Goal: Task Accomplishment & Management: Use online tool/utility

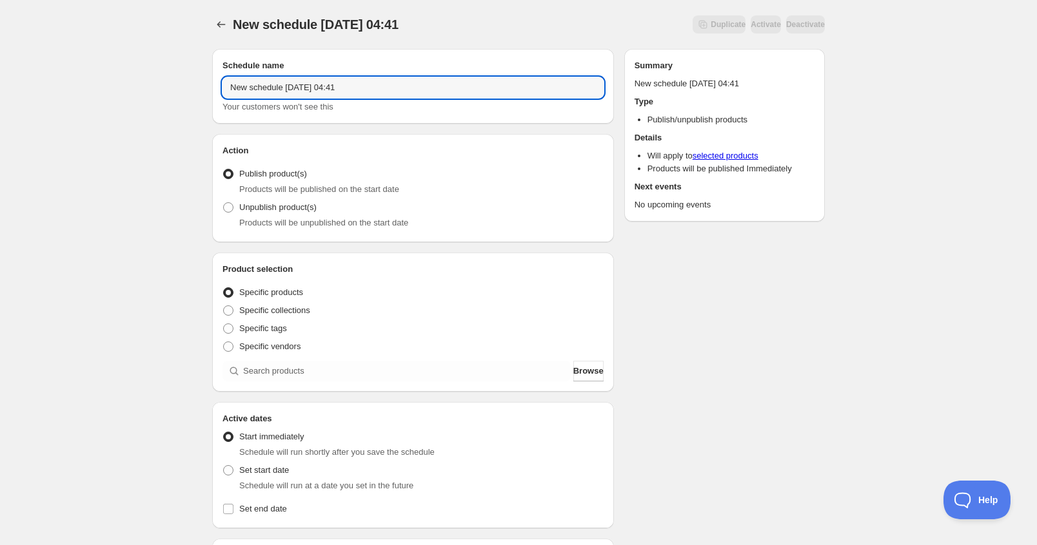
drag, startPoint x: 409, startPoint y: 88, endPoint x: 143, endPoint y: 67, distance: 266.4
click at [144, 67] on div "New schedule [DATE] 04:41. This page is ready New schedule [DATE] 04:41 Duplica…" at bounding box center [518, 491] width 1037 height 982
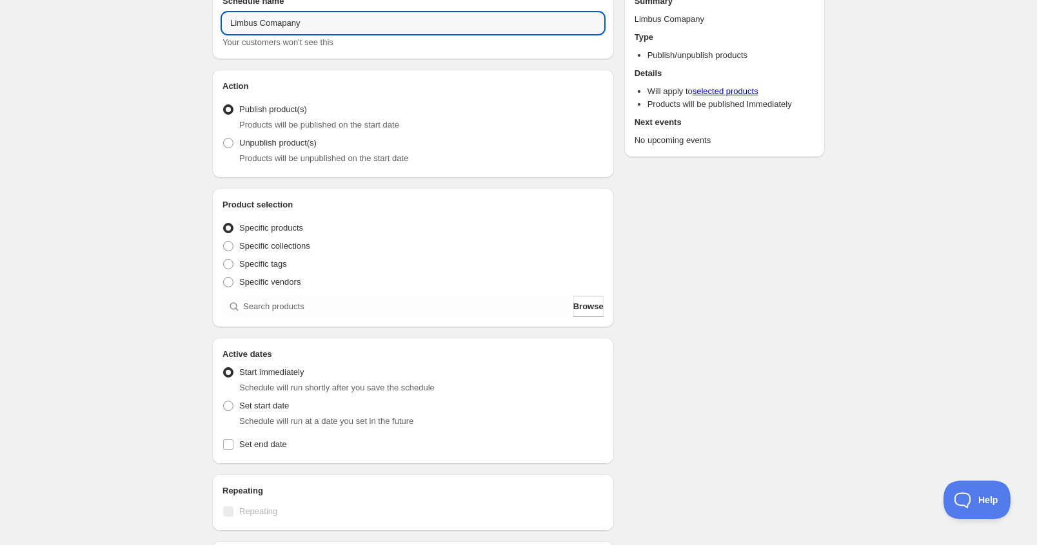
type input "Limbus Comapany"
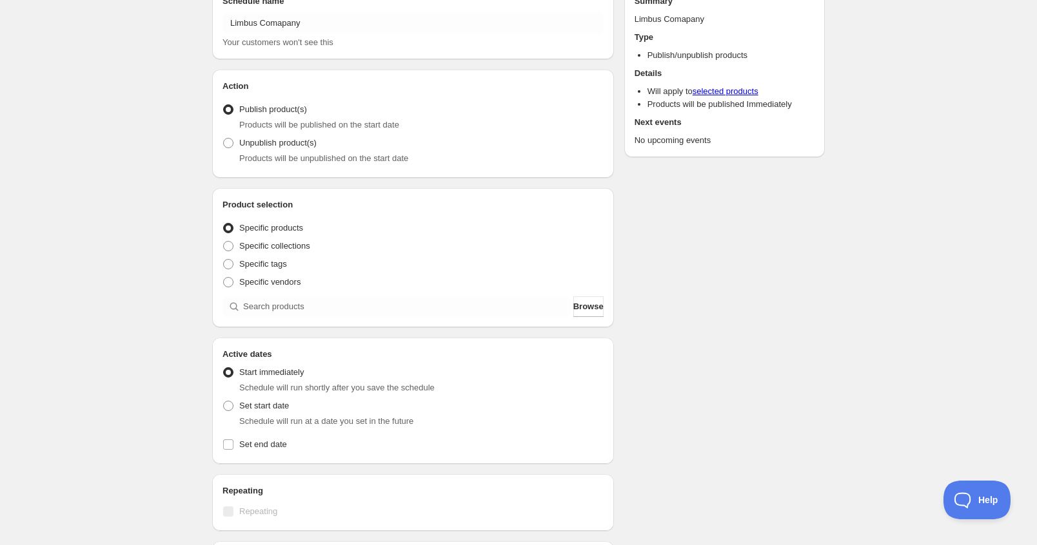
click at [290, 224] on span "Specific products" at bounding box center [271, 228] width 64 height 10
click at [224, 224] on input "Specific products" at bounding box center [223, 223] width 1 height 1
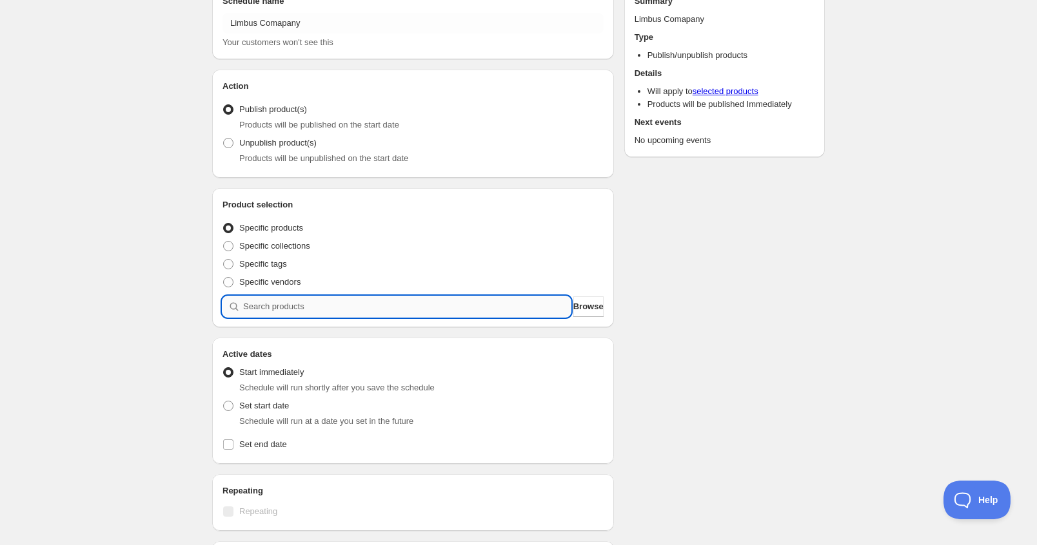
click at [279, 315] on input "search" at bounding box center [406, 307] width 327 height 21
type input "l"
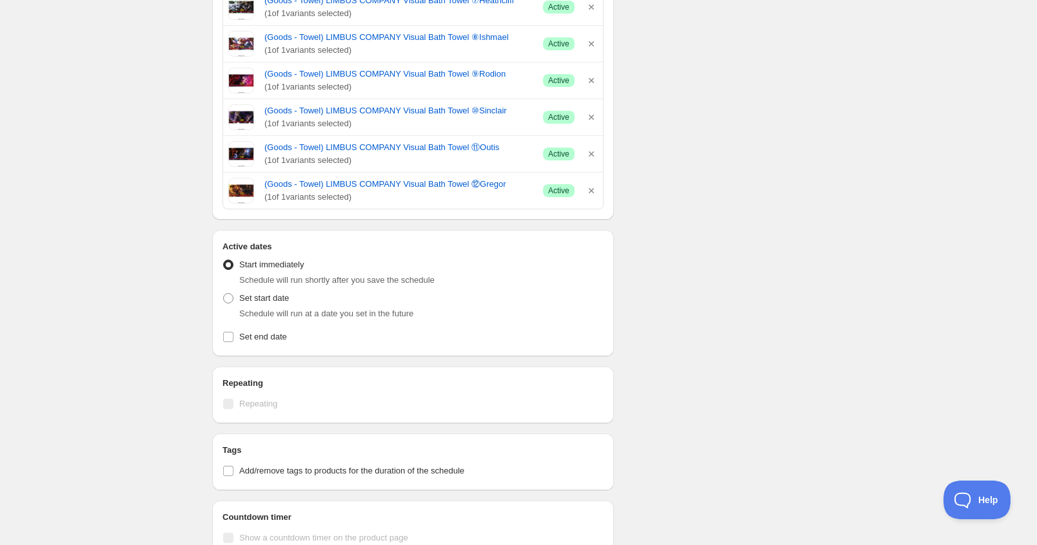
scroll to position [1354, 0]
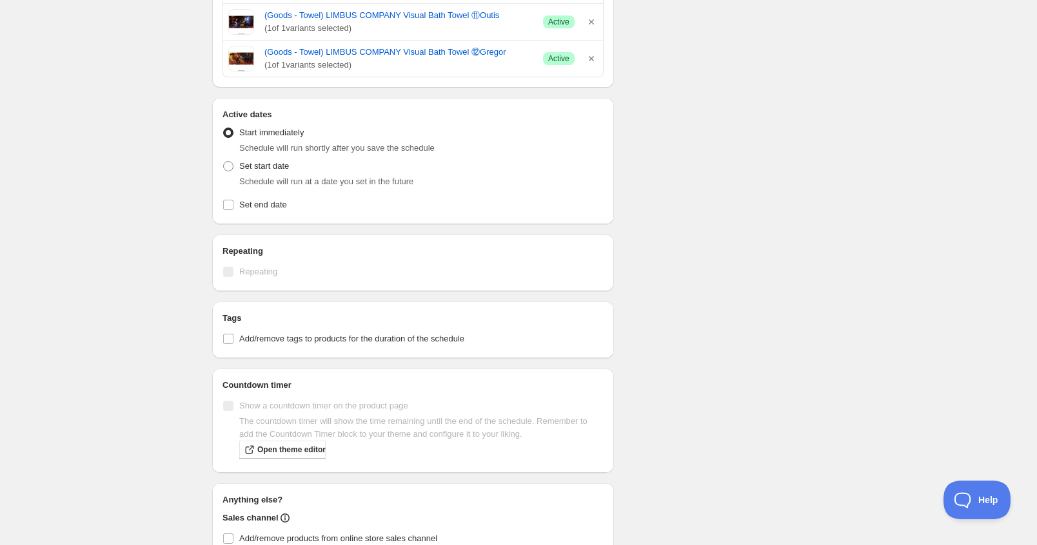
click at [273, 177] on span "Schedule will run at a date you set in the future" at bounding box center [326, 182] width 174 height 10
click at [276, 161] on span "Set start date" at bounding box center [264, 166] width 50 height 10
click at [224, 161] on input "Set start date" at bounding box center [223, 161] width 1 height 1
radio input "true"
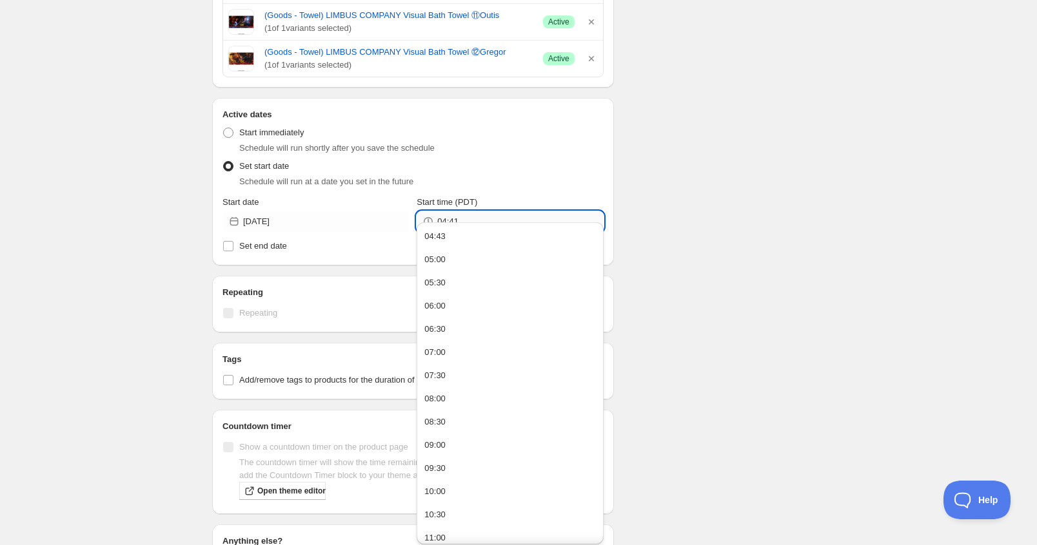
click at [504, 211] on input "04:41" at bounding box center [520, 221] width 166 height 21
click at [474, 358] on button "07:00" at bounding box center [509, 352] width 179 height 21
type input "07:00"
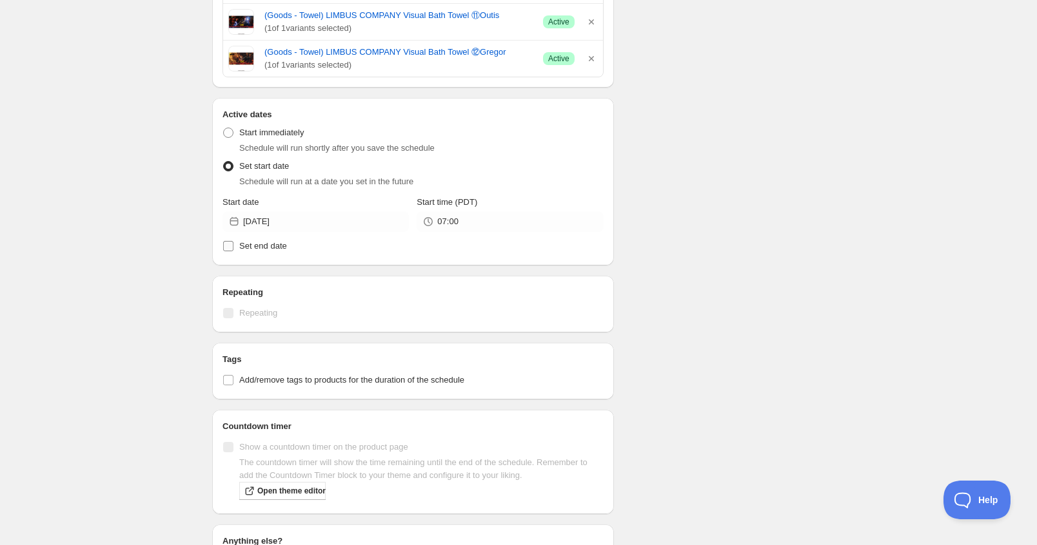
click at [286, 238] on label "Set end date" at bounding box center [412, 246] width 381 height 18
click at [233, 241] on input "Set end date" at bounding box center [228, 246] width 10 height 10
checkbox input "true"
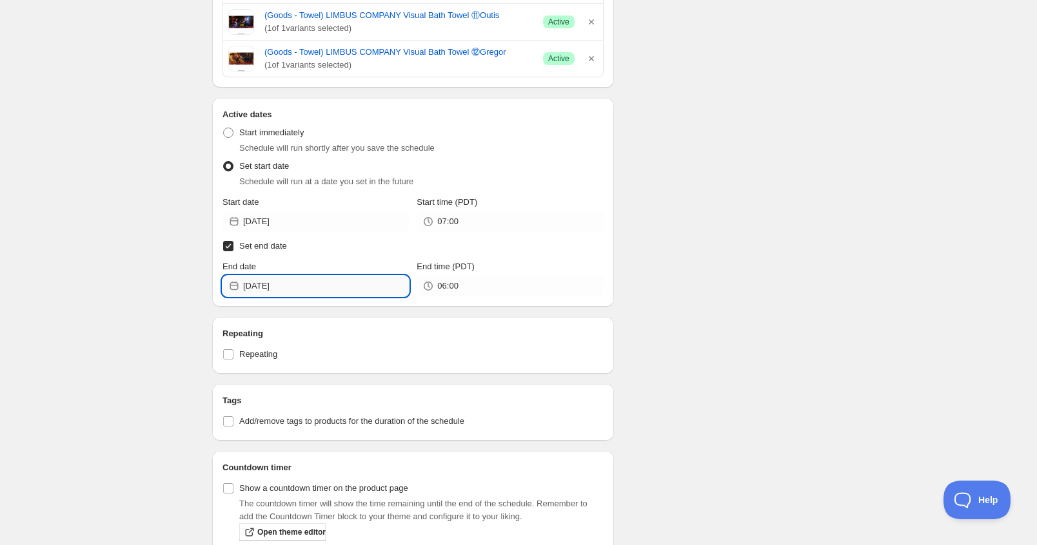
click at [263, 276] on input "[DATE]" at bounding box center [326, 286] width 166 height 21
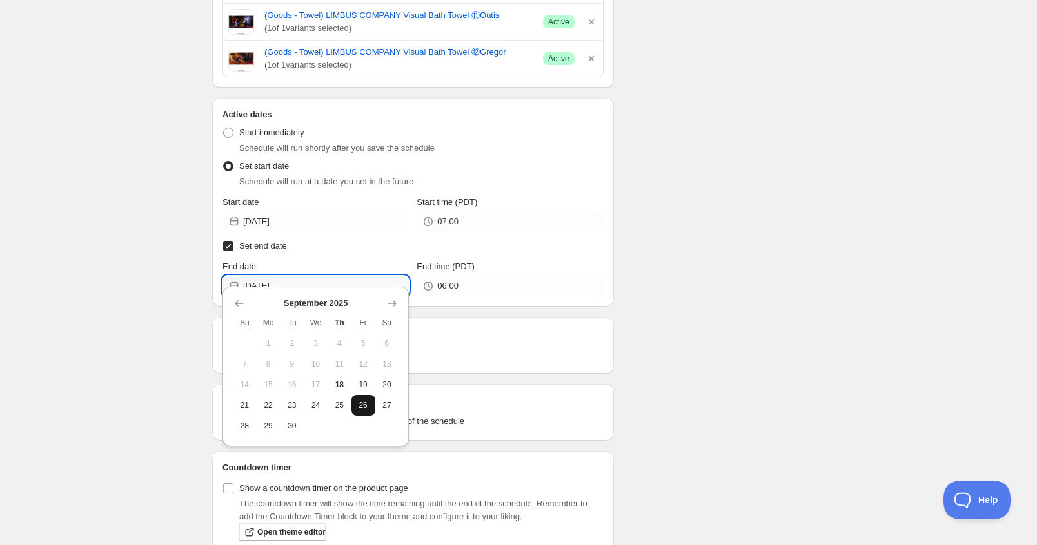
click at [355, 398] on button "26" at bounding box center [363, 405] width 24 height 21
type input "[DATE]"
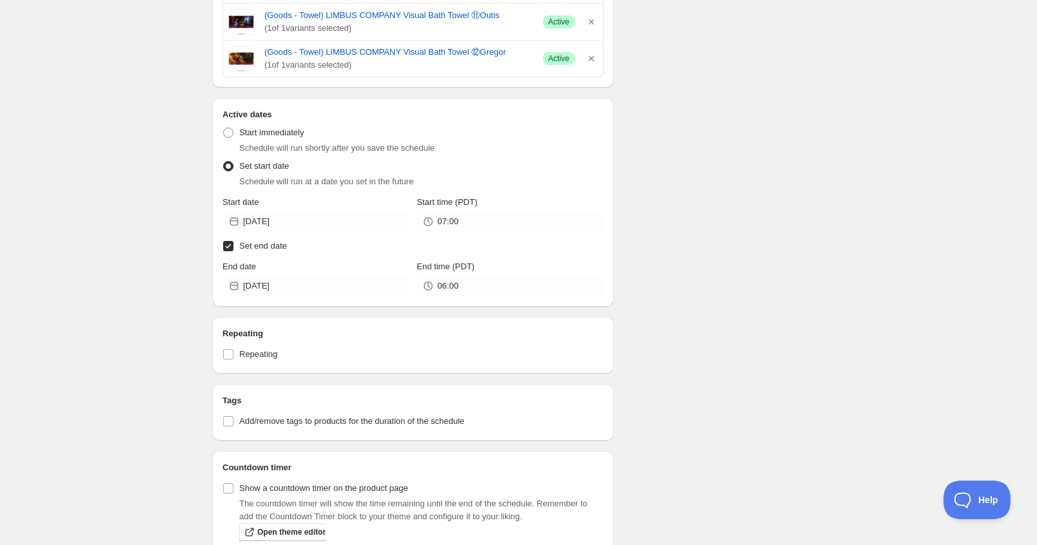
click at [251, 241] on span "Set end date" at bounding box center [263, 246] width 48 height 10
click at [233, 241] on input "Set end date" at bounding box center [228, 246] width 10 height 10
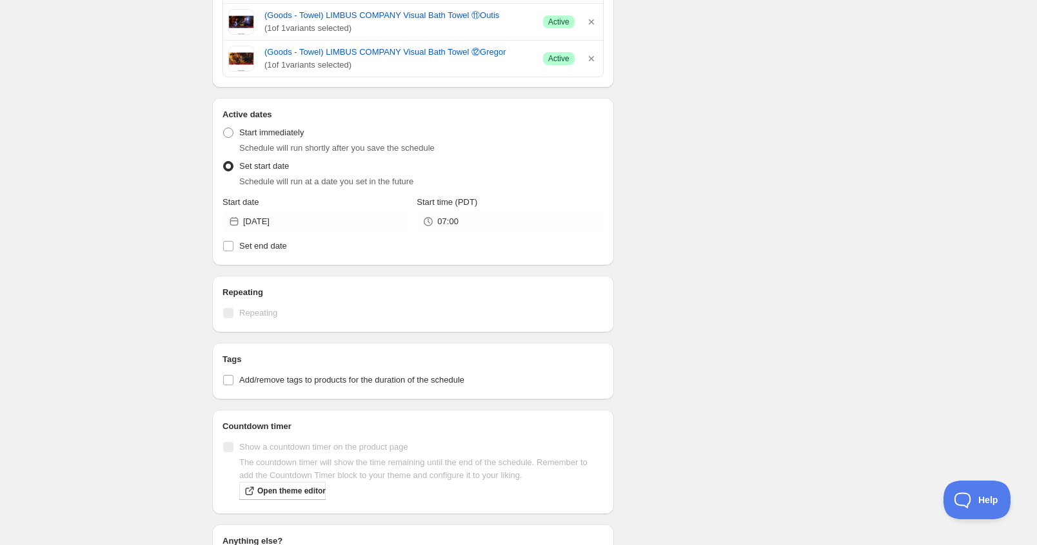
click at [266, 237] on label "Set end date" at bounding box center [412, 246] width 381 height 18
click at [233, 241] on input "Set end date" at bounding box center [228, 246] width 10 height 10
checkbox input "true"
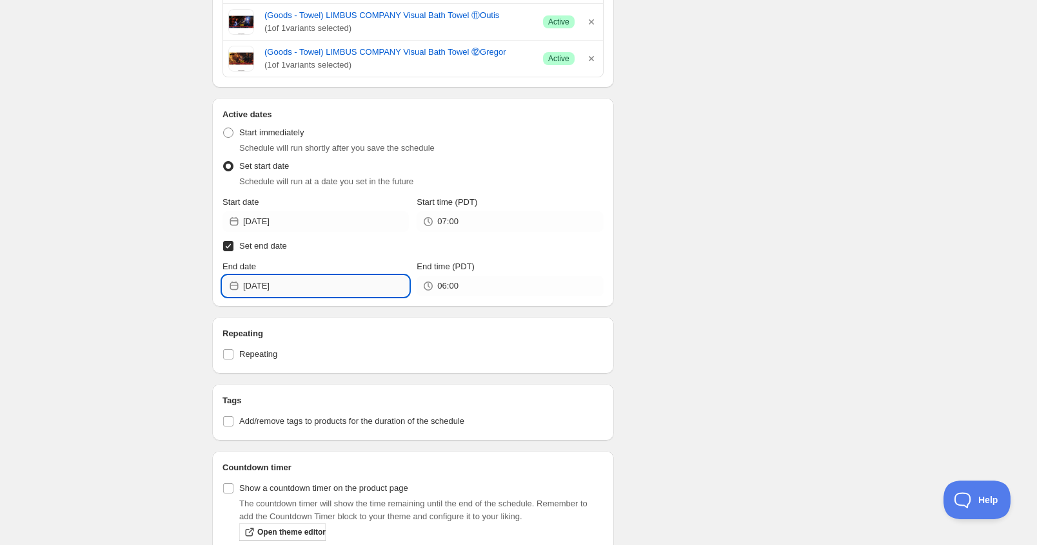
click at [295, 276] on input "[DATE]" at bounding box center [326, 286] width 166 height 21
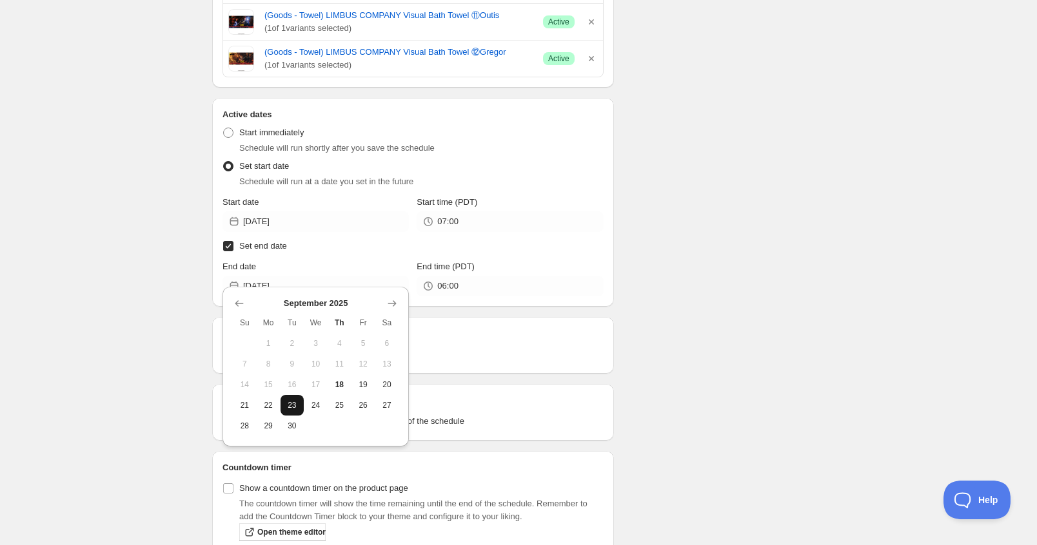
click at [298, 411] on button "23" at bounding box center [292, 405] width 24 height 21
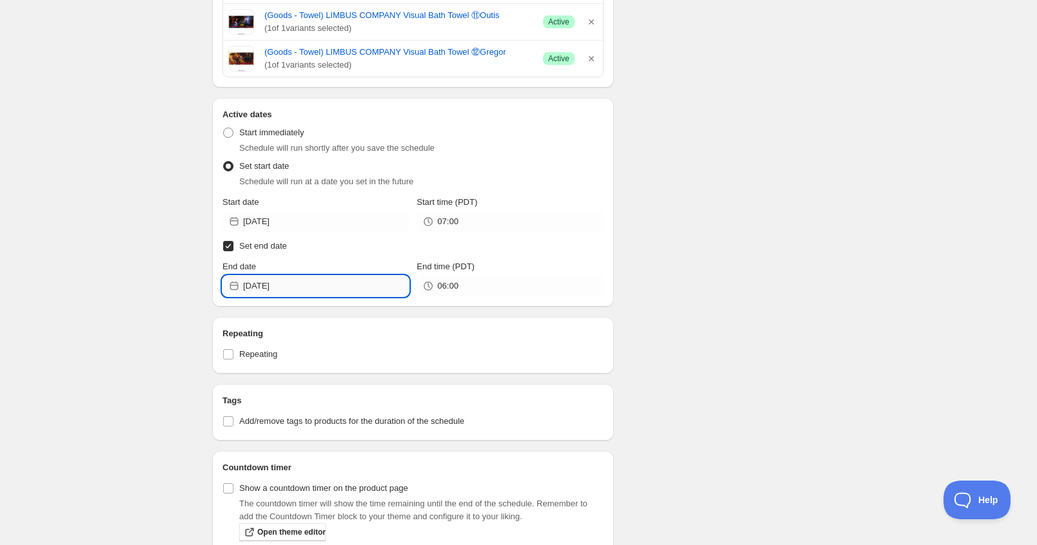
click at [353, 276] on input "[DATE]" at bounding box center [326, 286] width 166 height 21
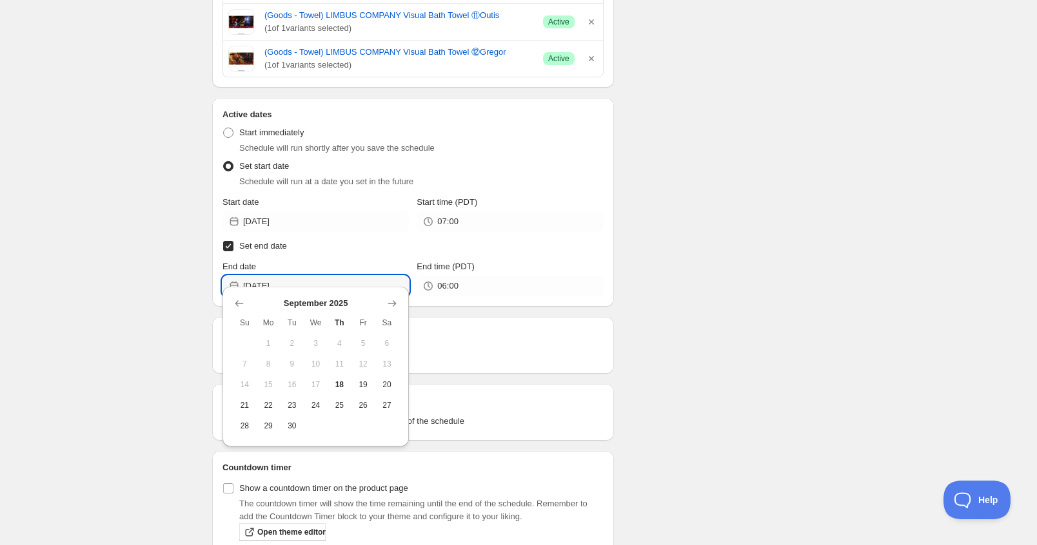
drag, startPoint x: 318, startPoint y: 409, endPoint x: 341, endPoint y: 401, distance: 24.5
click at [318, 407] on span "24" at bounding box center [316, 405] width 14 height 10
type input "[DATE]"
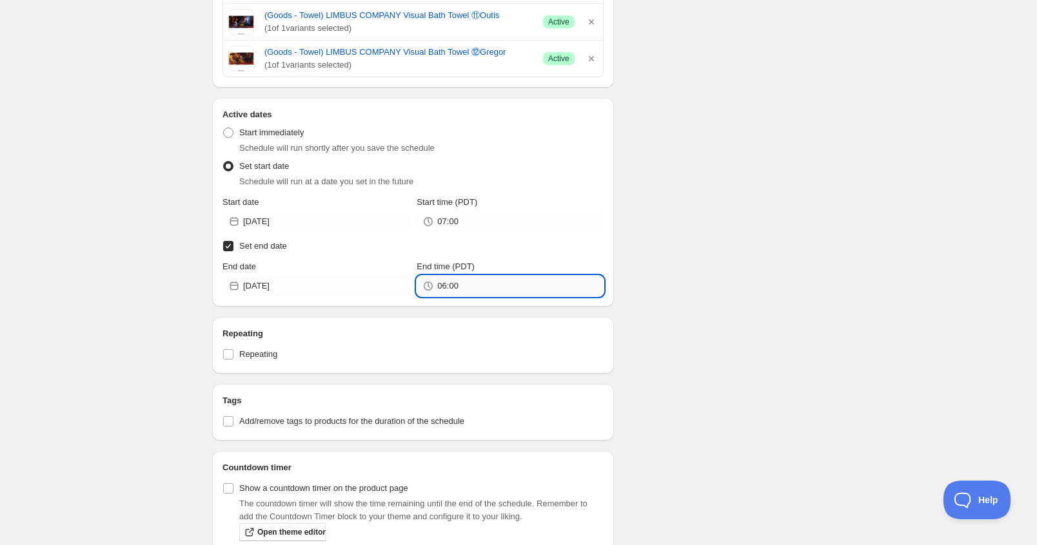
click at [445, 276] on input "06:00" at bounding box center [520, 286] width 166 height 21
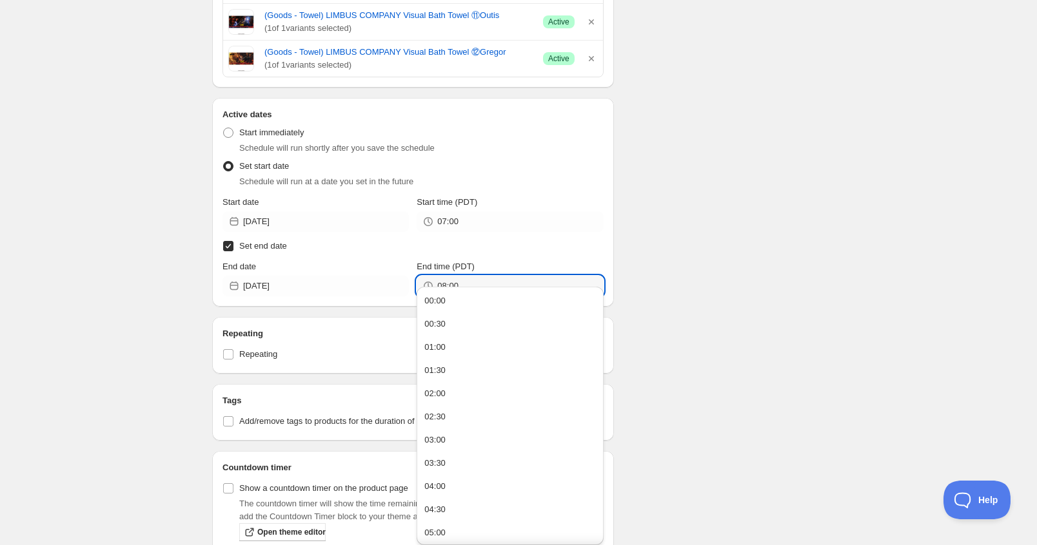
type input "08:00"
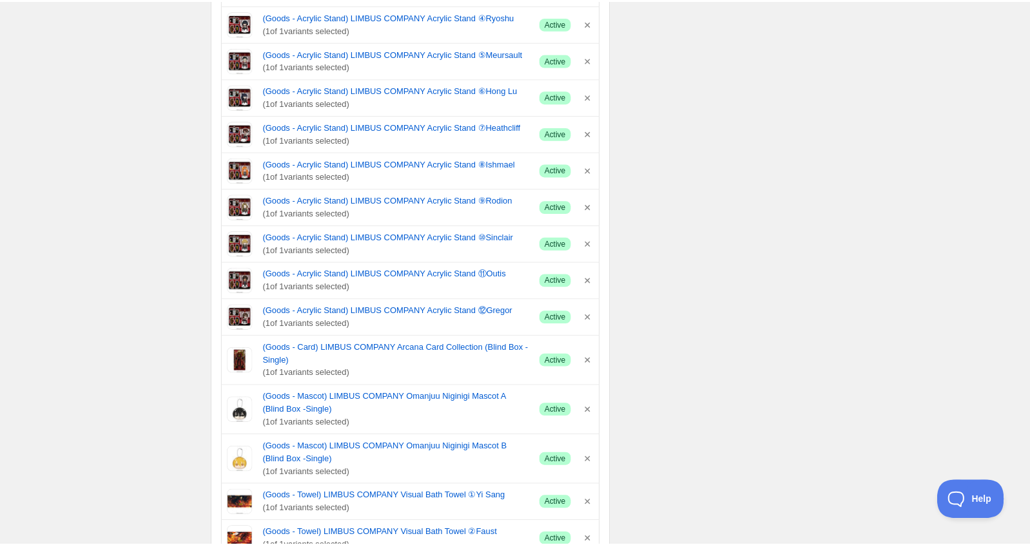
scroll to position [1354, 0]
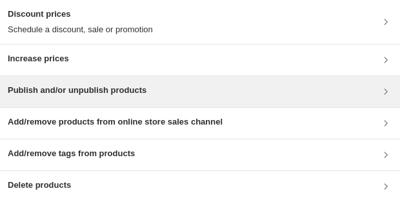
click at [181, 101] on div "Publish and/or unpublish products" at bounding box center [200, 91] width 400 height 31
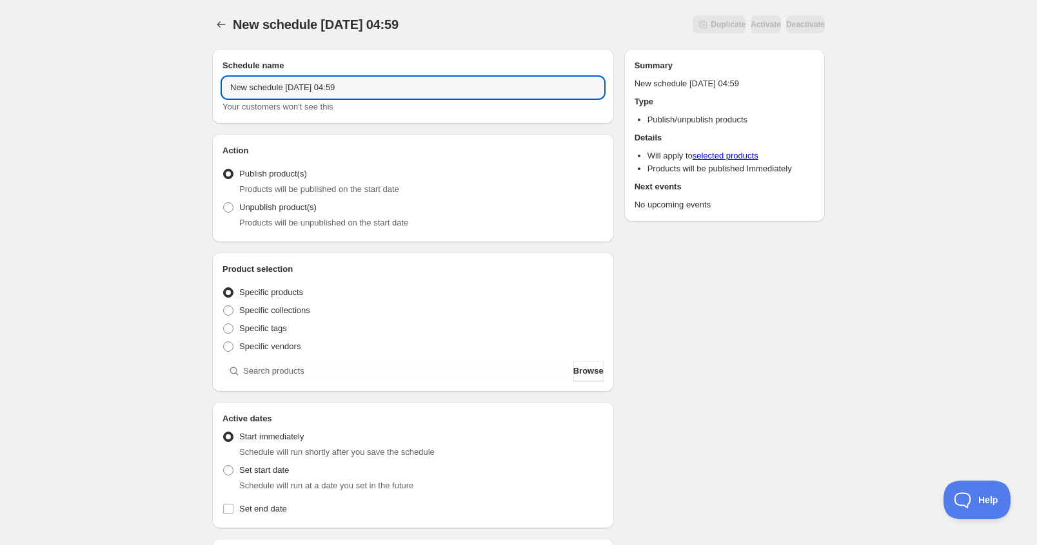
drag, startPoint x: 248, startPoint y: 92, endPoint x: 27, endPoint y: 72, distance: 221.4
click at [59, 92] on div "New schedule [DATE] 04:59. This page is ready New schedule [DATE] 04:59 Duplica…" at bounding box center [518, 491] width 1037 height 982
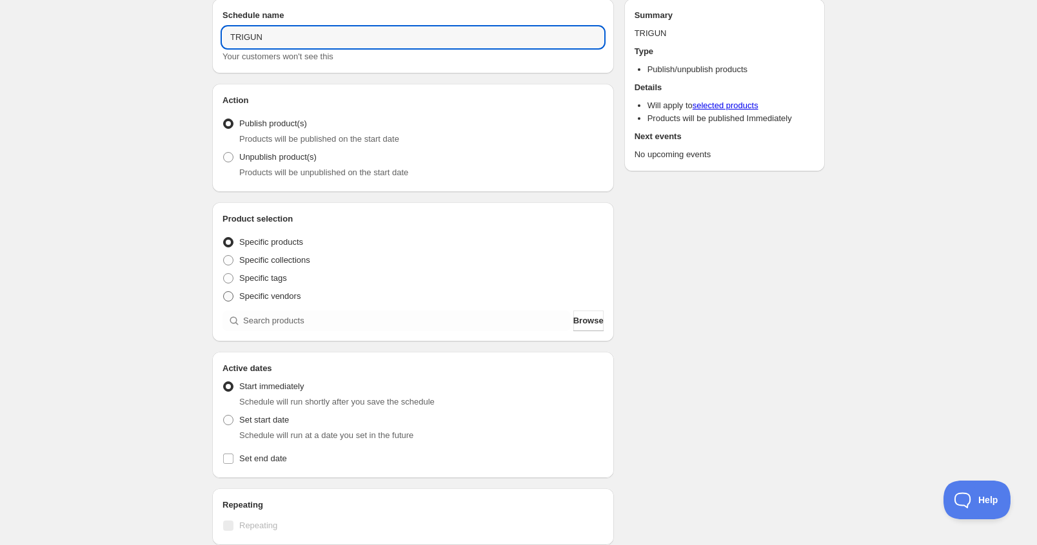
scroll to position [64, 0]
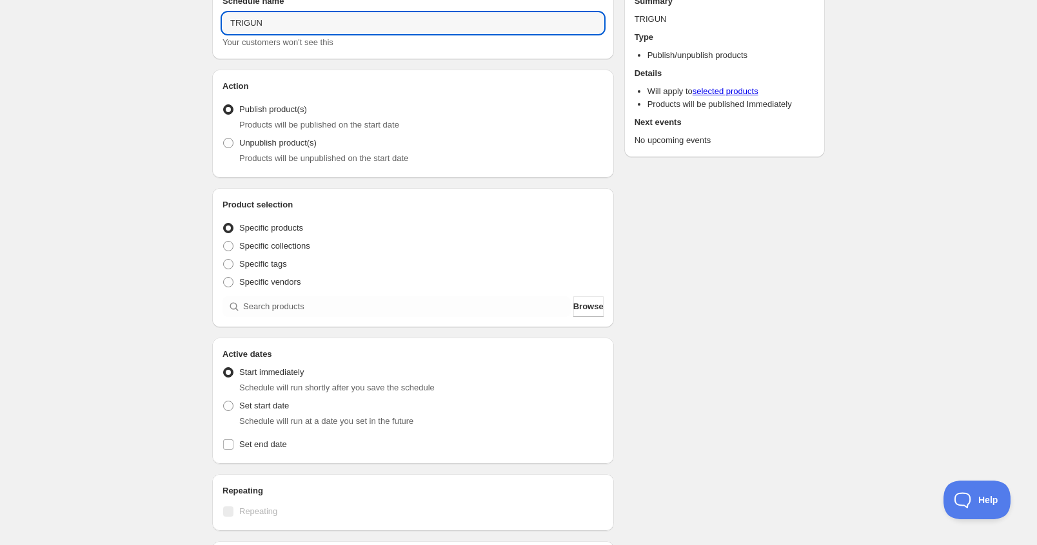
type input "TRIGUN"
click at [286, 265] on div "Specific tags" at bounding box center [412, 264] width 381 height 18
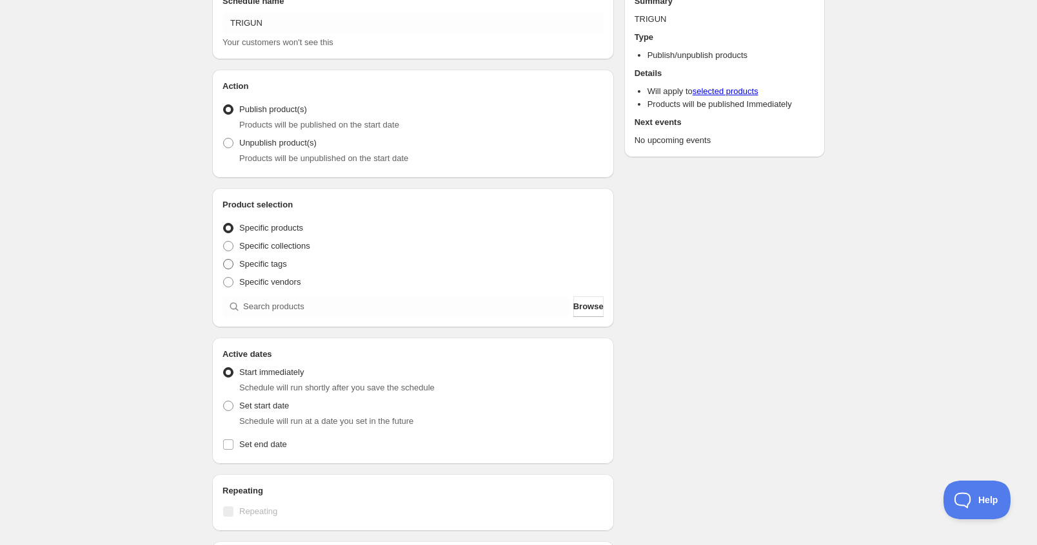
click at [278, 266] on span "Specific tags" at bounding box center [263, 264] width 48 height 10
click at [224, 260] on input "Specific tags" at bounding box center [223, 259] width 1 height 1
radio input "true"
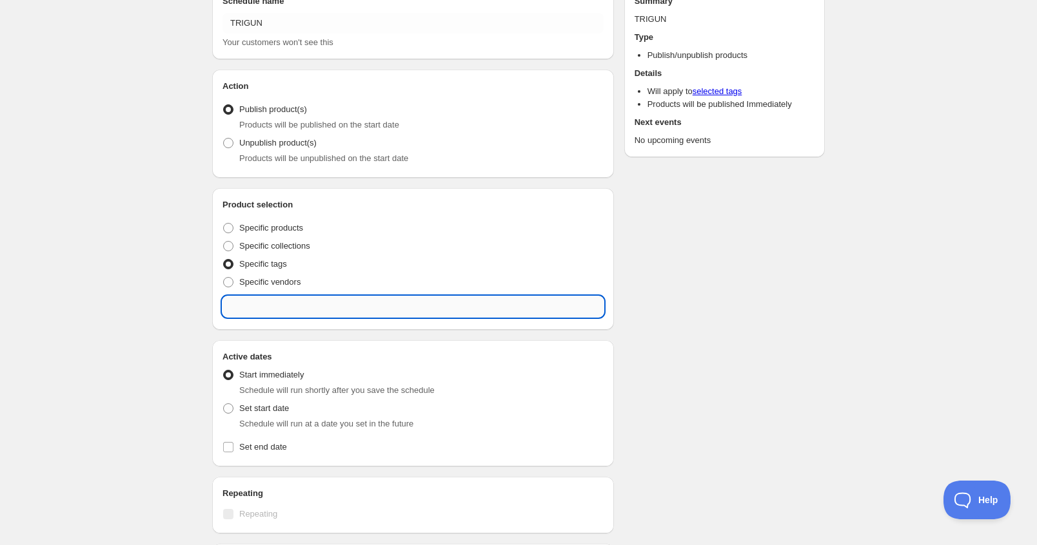
click at [304, 313] on input "text" at bounding box center [412, 307] width 381 height 21
type input "P_"
click at [286, 226] on span "Specific products" at bounding box center [271, 228] width 64 height 10
click at [224, 224] on input "Specific products" at bounding box center [223, 223] width 1 height 1
radio input "true"
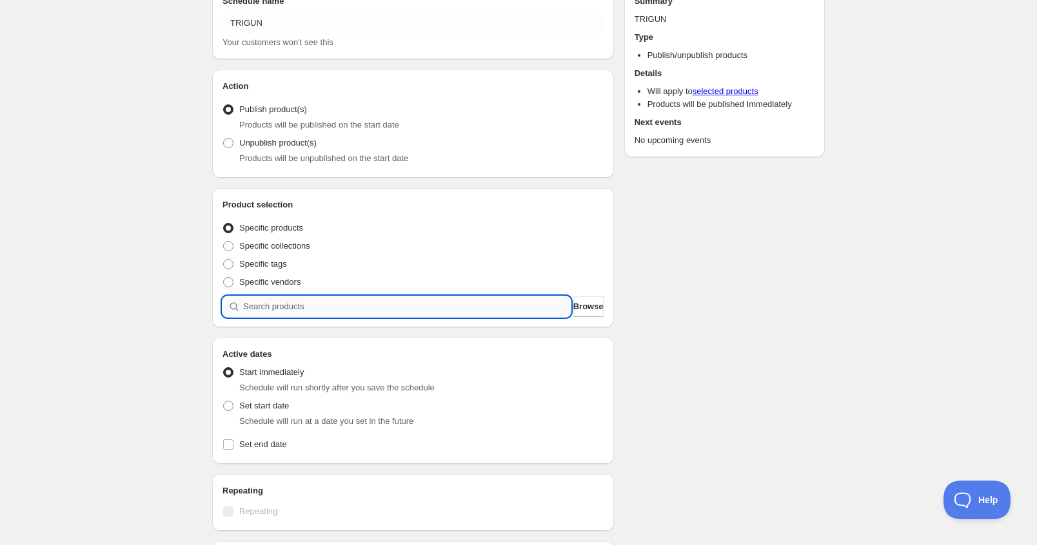
click at [420, 309] on input "search" at bounding box center [406, 307] width 327 height 21
type input "P"
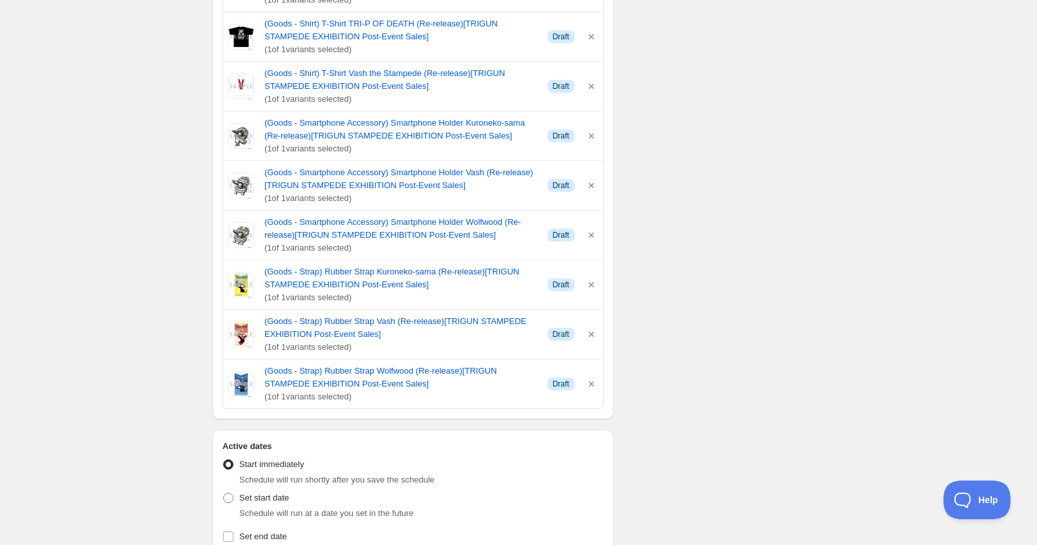
scroll to position [1031, 0]
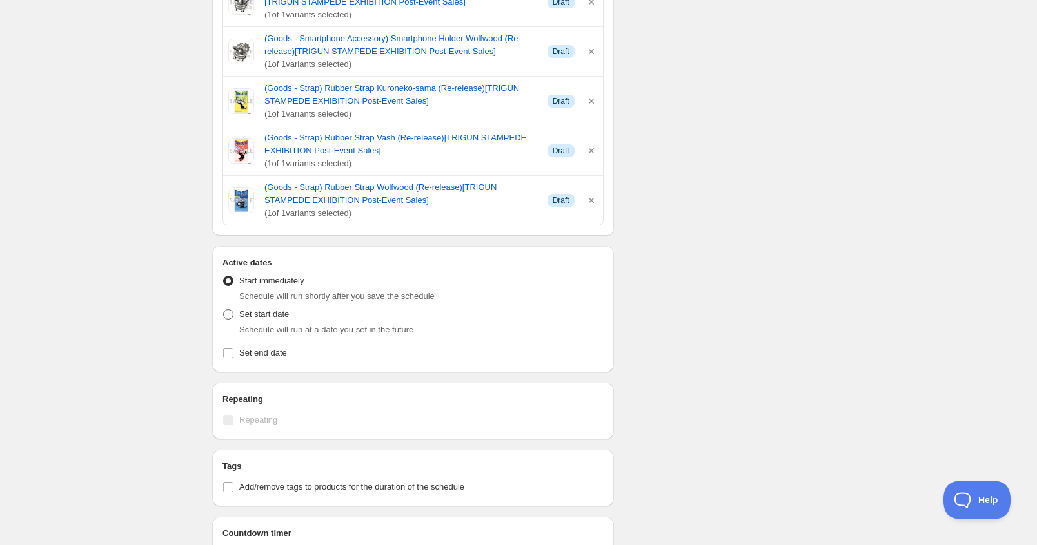
click at [257, 309] on span "Set start date" at bounding box center [264, 314] width 50 height 10
click at [224, 309] on input "Set start date" at bounding box center [223, 309] width 1 height 1
radio input "true"
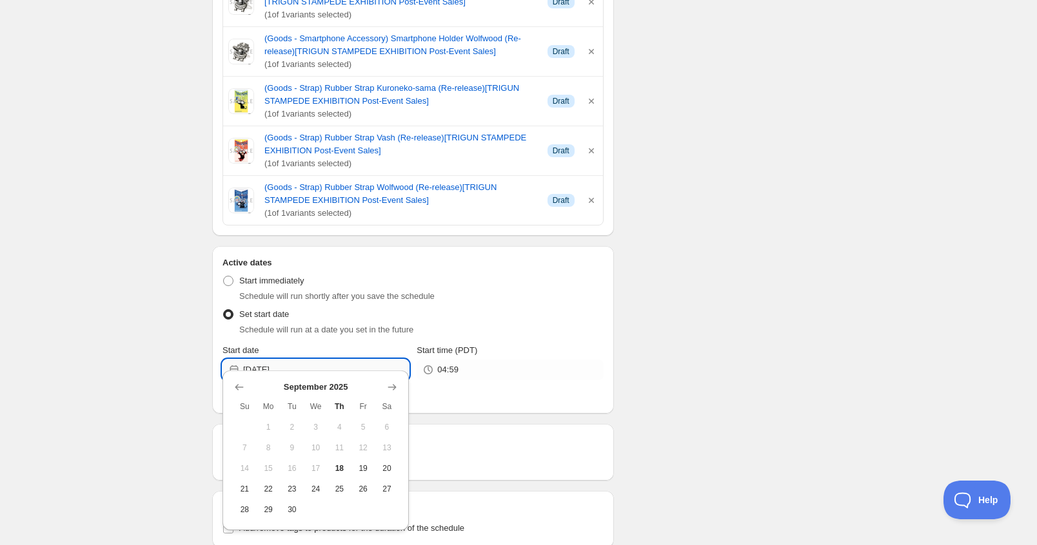
click at [300, 360] on input "[DATE]" at bounding box center [326, 370] width 166 height 21
click at [348, 467] on button "18" at bounding box center [339, 468] width 24 height 21
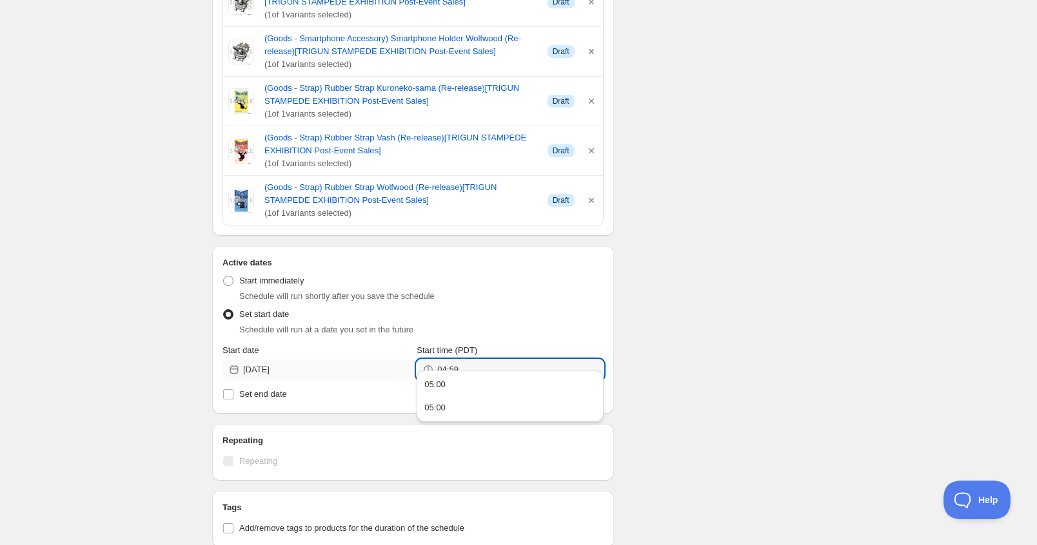
drag, startPoint x: 484, startPoint y: 358, endPoint x: 402, endPoint y: 360, distance: 82.5
click at [402, 360] on div "Start date 2025-09-18 Start time (PDT) 04:59" at bounding box center [412, 362] width 381 height 36
type input "01:00"
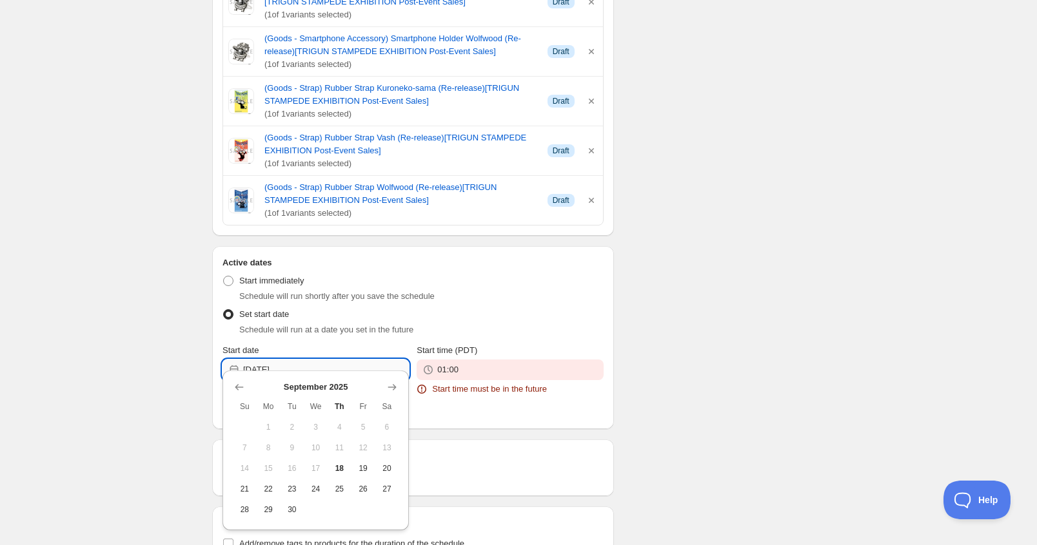
click at [291, 360] on input "[DATE]" at bounding box center [326, 370] width 166 height 21
click at [369, 465] on span "19" at bounding box center [363, 469] width 14 height 10
type input "2025-09-19"
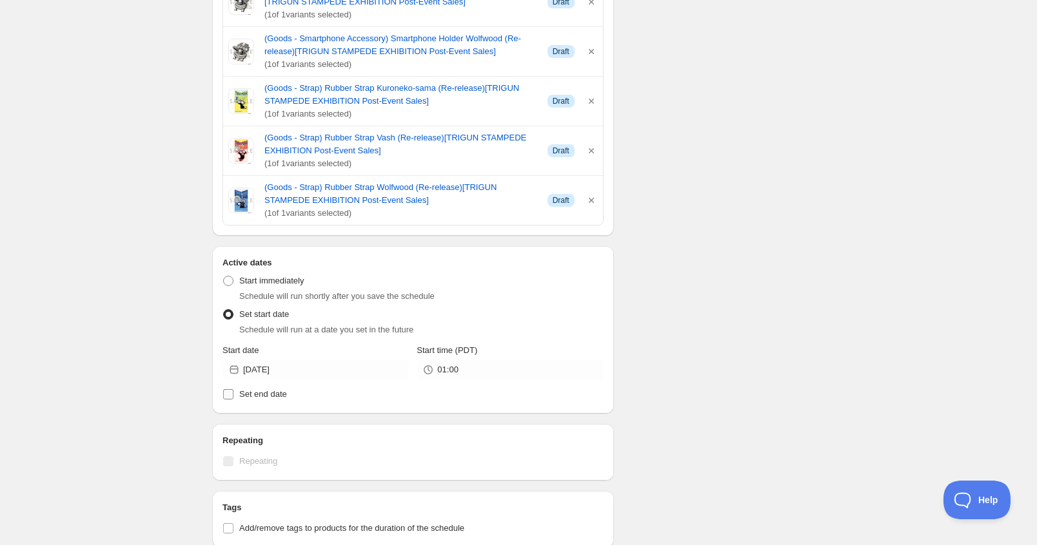
click at [279, 389] on span "Set end date" at bounding box center [263, 394] width 48 height 10
click at [233, 389] on input "Set end date" at bounding box center [228, 394] width 10 height 10
checkbox input "true"
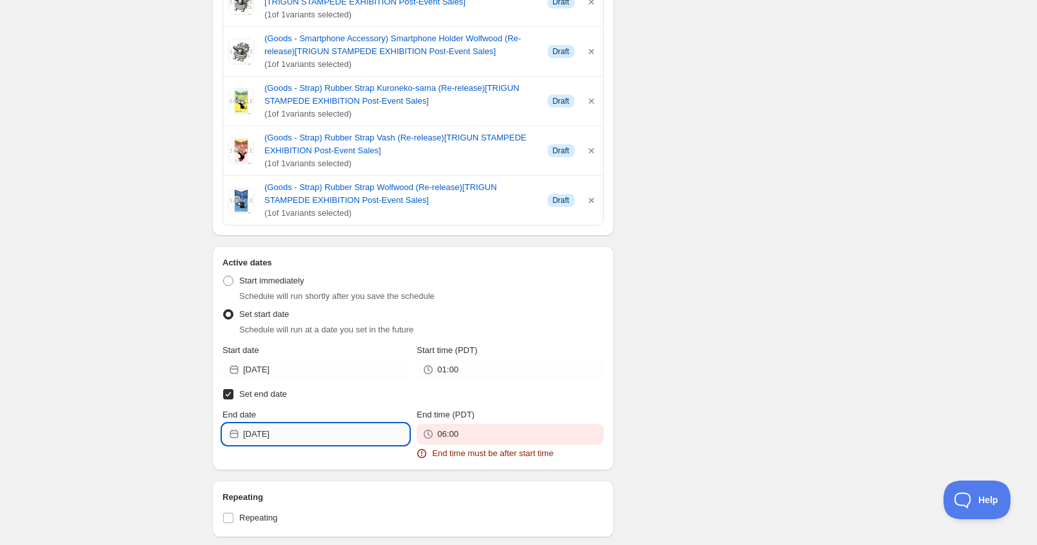
click at [311, 425] on input "[DATE]" at bounding box center [326, 434] width 166 height 21
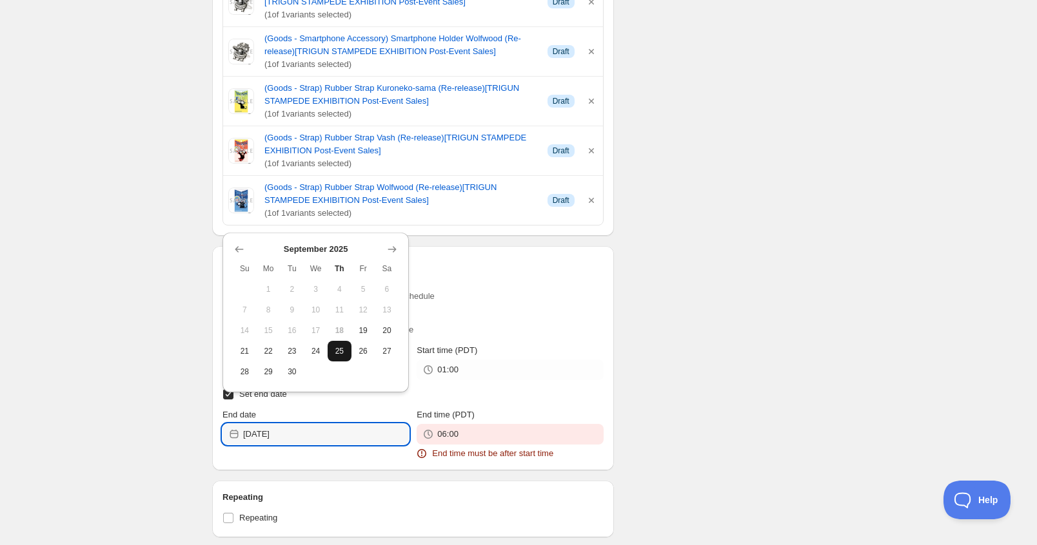
click at [341, 349] on span "25" at bounding box center [340, 351] width 14 height 10
type input "2025-09-25"
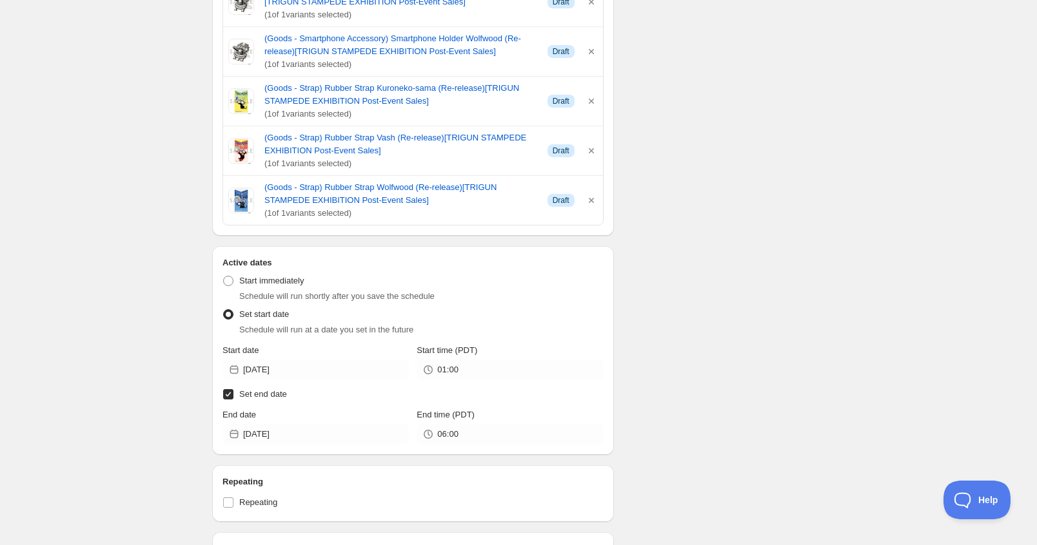
click at [253, 389] on span "Set end date" at bounding box center [263, 394] width 48 height 10
click at [233, 389] on input "Set end date" at bounding box center [228, 394] width 10 height 10
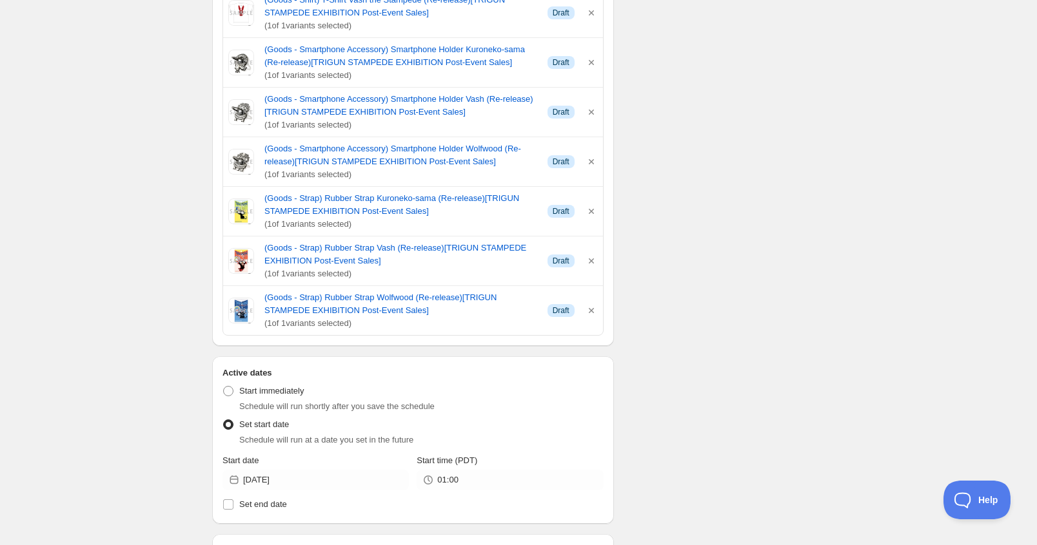
scroll to position [1160, 0]
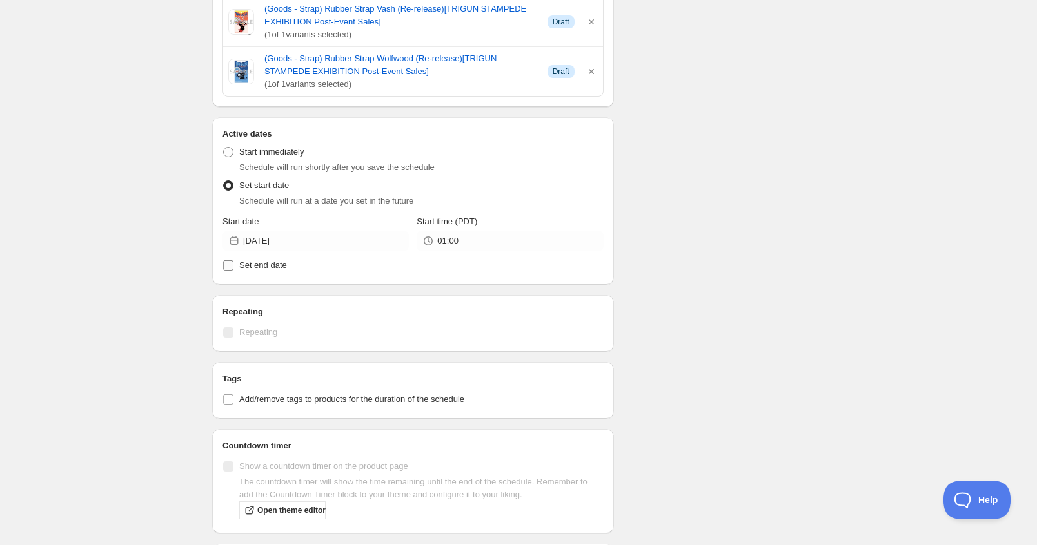
click at [259, 260] on span "Set end date" at bounding box center [263, 265] width 48 height 10
click at [233, 260] on input "Set end date" at bounding box center [228, 265] width 10 height 10
checkbox input "true"
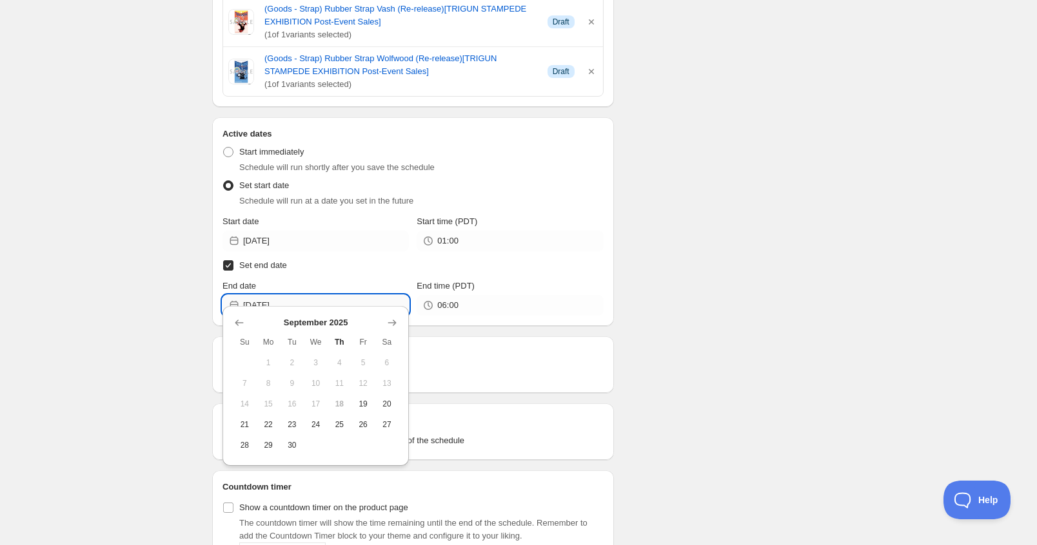
drag, startPoint x: 278, startPoint y: 291, endPoint x: 287, endPoint y: 295, distance: 9.5
click at [278, 295] on input "2025-09-25" at bounding box center [326, 305] width 166 height 21
click at [400, 325] on button "Show next month, October 2025" at bounding box center [392, 323] width 18 height 18
drag, startPoint x: 241, startPoint y: 402, endPoint x: 288, endPoint y: 386, distance: 50.0
click at [241, 403] on span "12" at bounding box center [245, 404] width 14 height 10
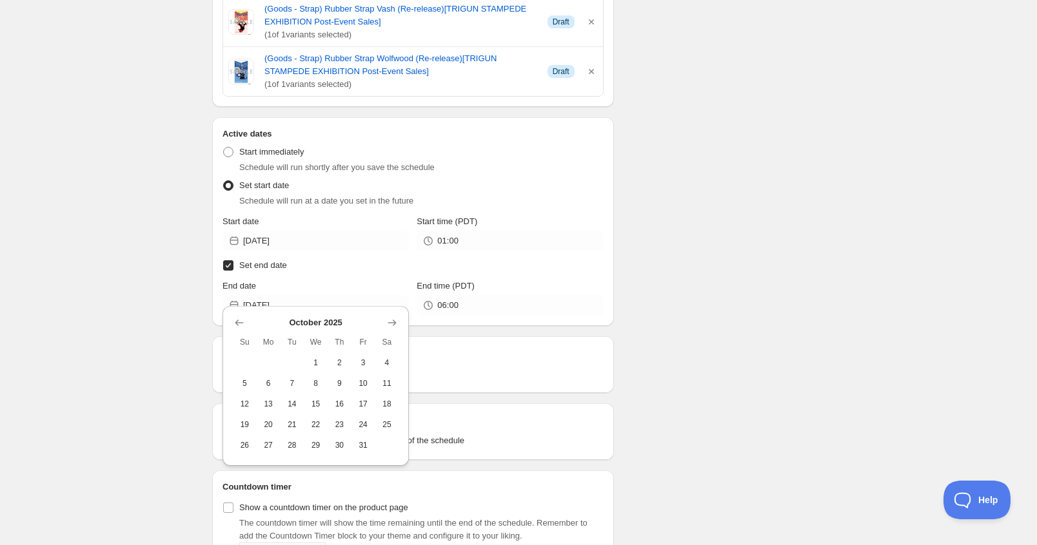
type input "2025-10-12"
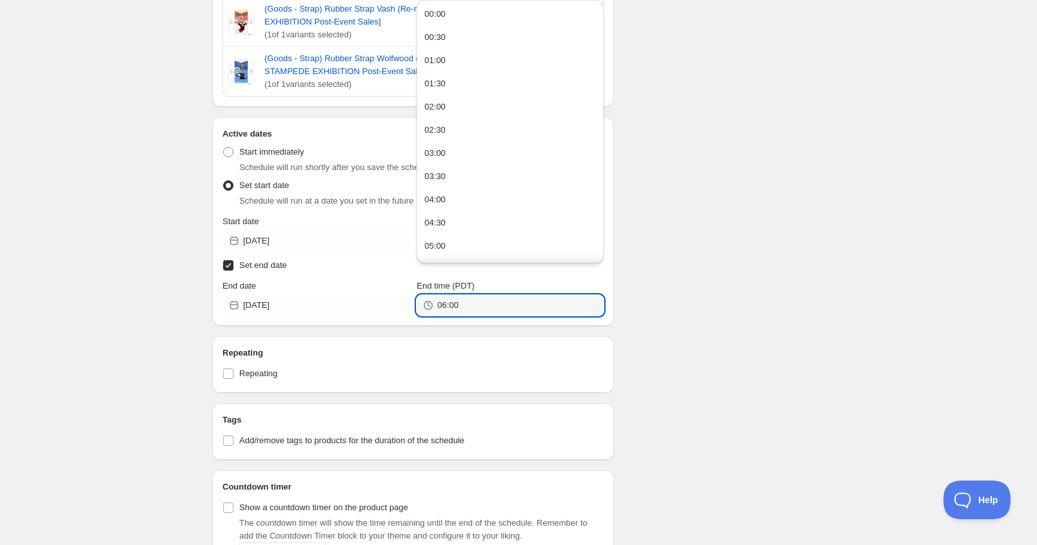
drag, startPoint x: 508, startPoint y: 286, endPoint x: 396, endPoint y: 258, distance: 114.9
click at [412, 280] on div "End date 2025-10-12 End time (PDT) 06:00" at bounding box center [412, 298] width 381 height 36
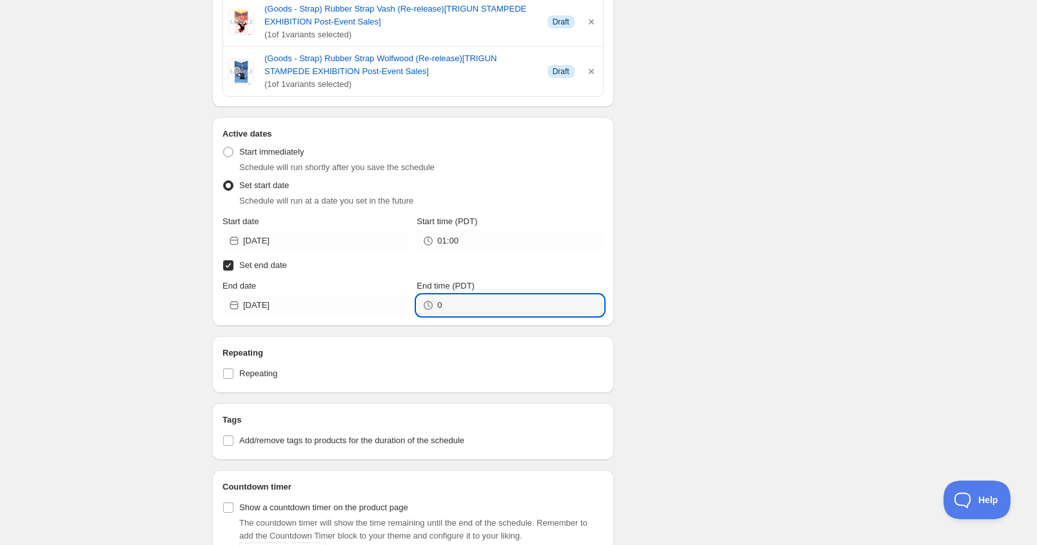
type input "00:00"
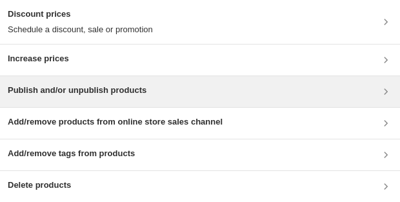
click at [162, 93] on div "Publish and/or unpublish products" at bounding box center [200, 91] width 384 height 15
